Goal: Task Accomplishment & Management: Use online tool/utility

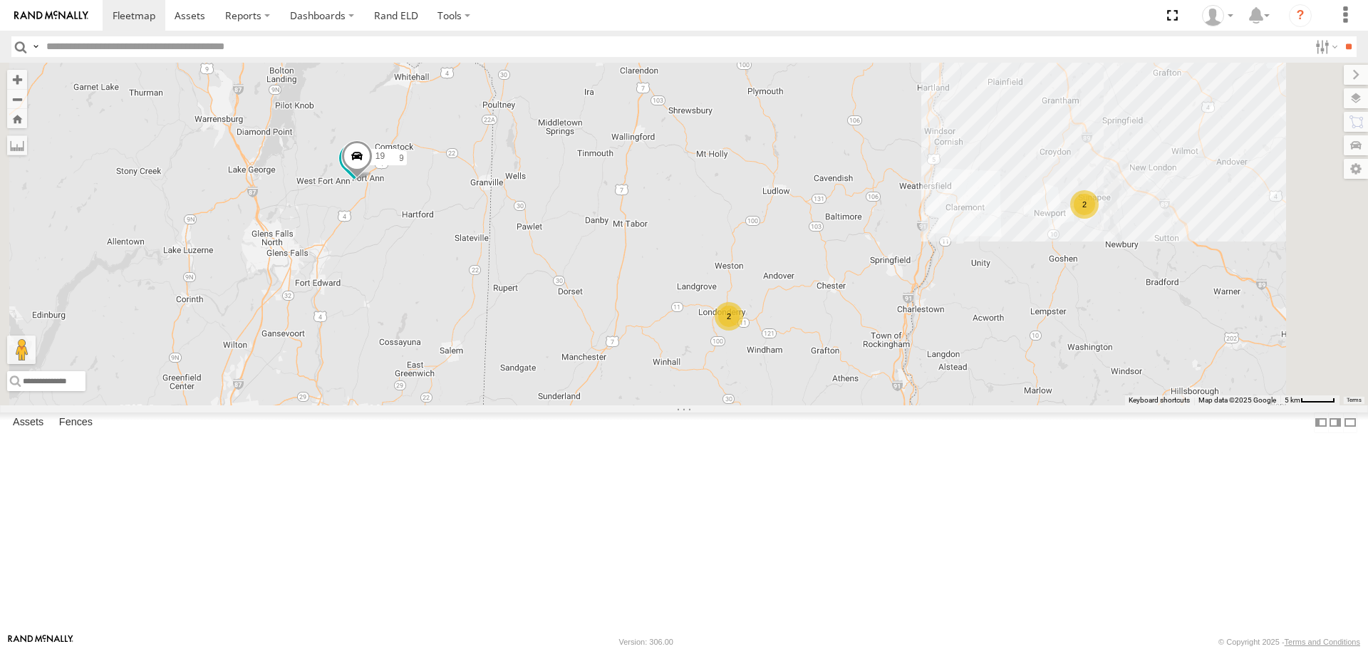
click at [0, 0] on div "CAM 19" at bounding box center [0, 0] width 0 height 0
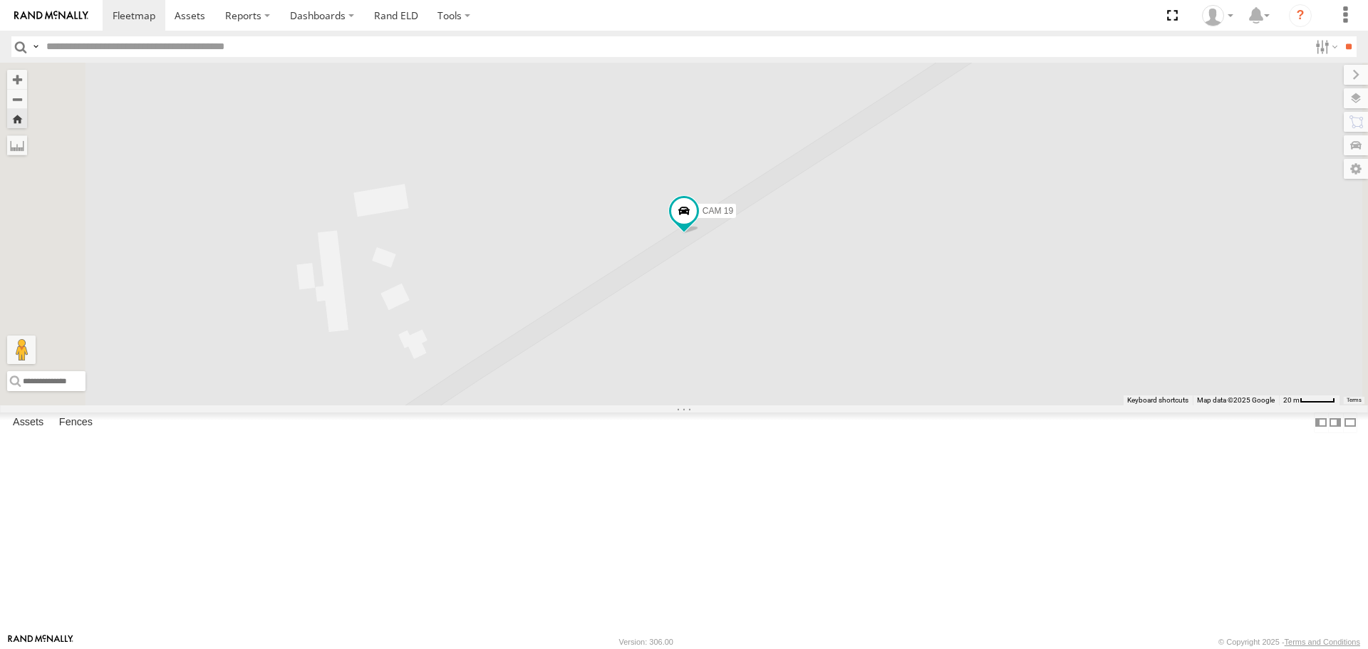
click at [0, 0] on link at bounding box center [0, 0] width 0 height 0
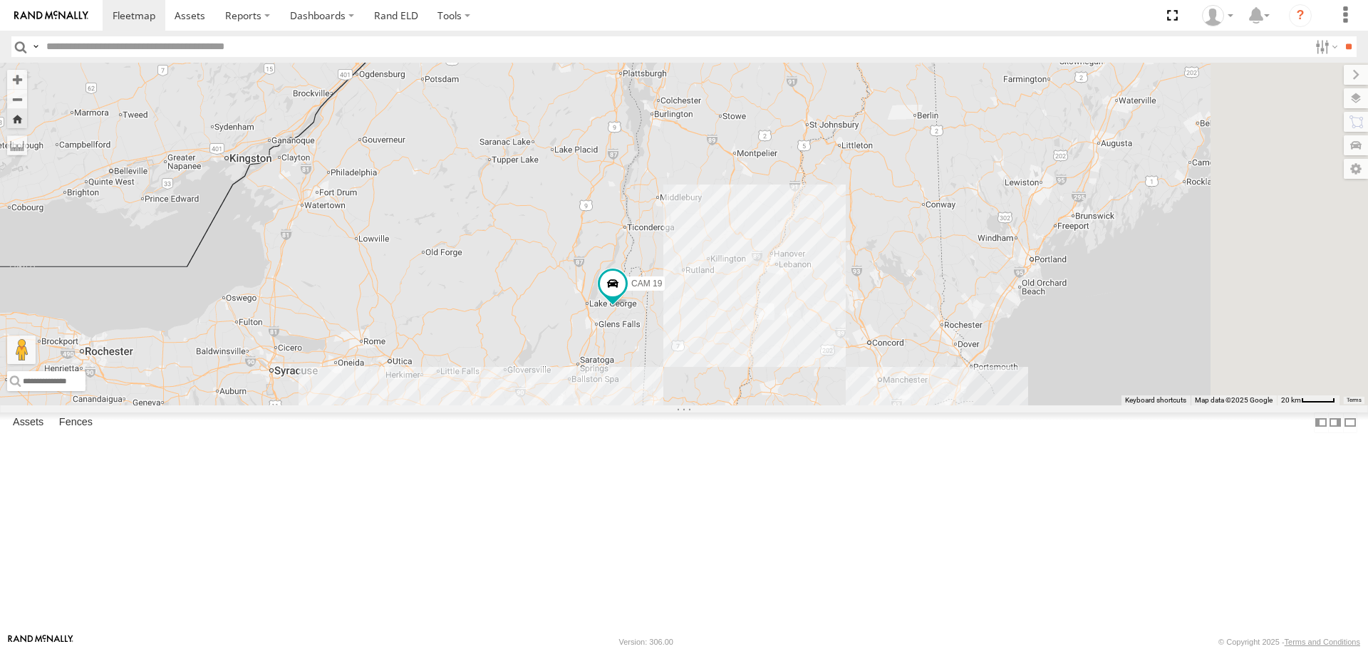
drag, startPoint x: 1083, startPoint y: 373, endPoint x: 948, endPoint y: 416, distance: 142.0
click at [948, 405] on div "CAM 19" at bounding box center [684, 234] width 1368 height 342
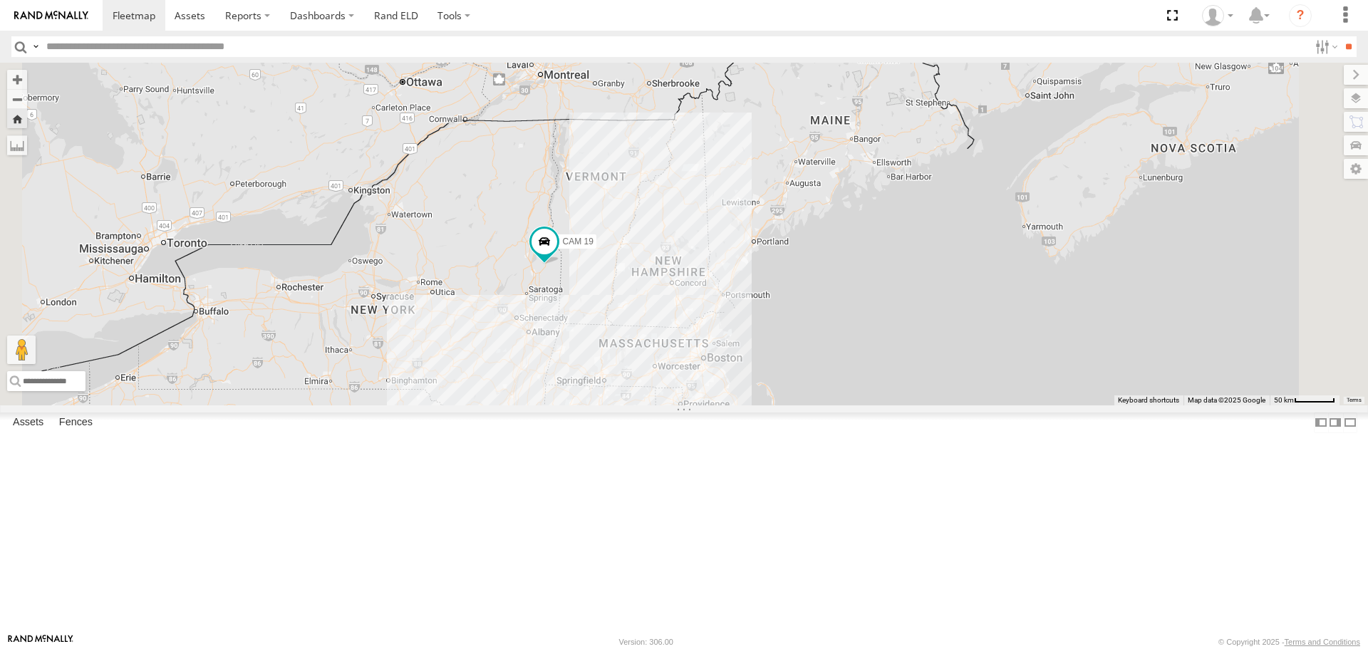
click at [0, 0] on div "22" at bounding box center [0, 0] width 0 height 0
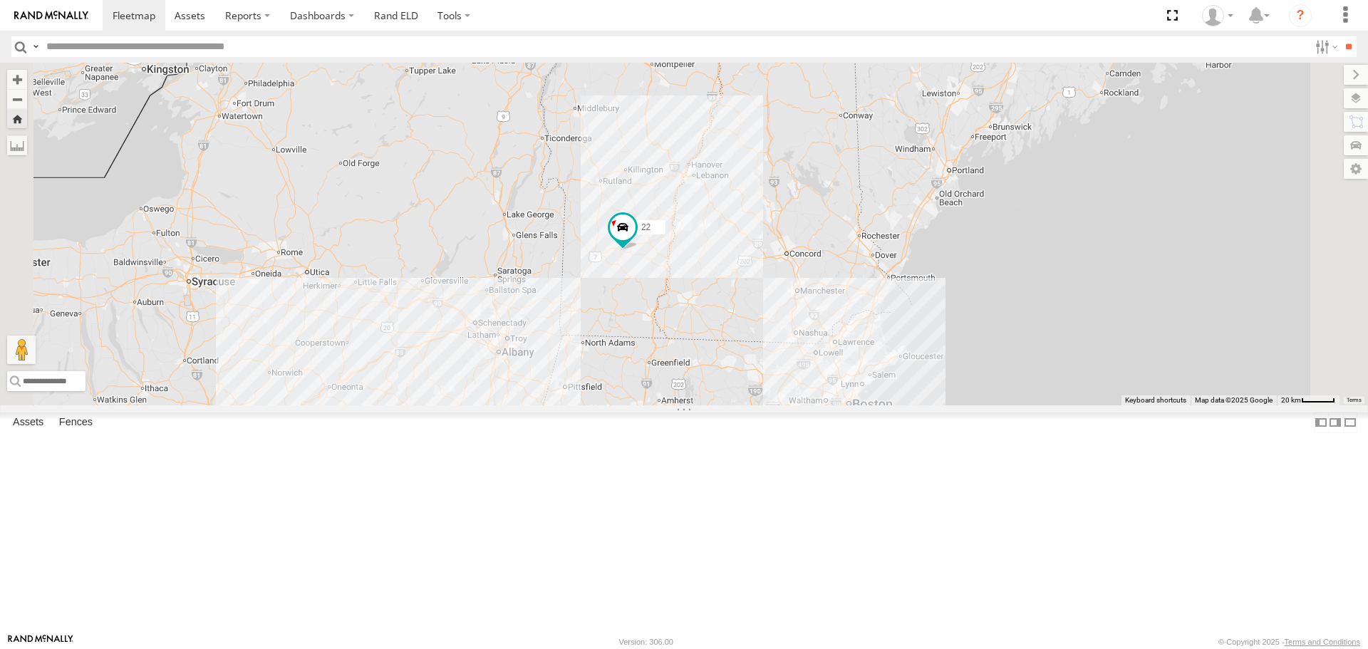
click at [0, 0] on div "CAM 22" at bounding box center [0, 0] width 0 height 0
